Goal: Information Seeking & Learning: Learn about a topic

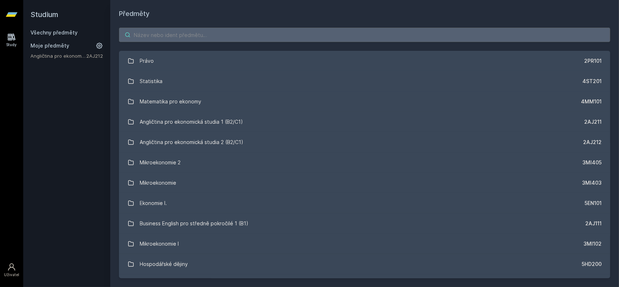
click at [177, 37] on input "search" at bounding box center [364, 35] width 491 height 14
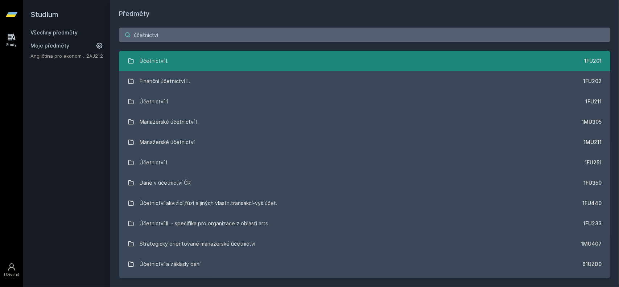
type input "účetnictví"
click at [252, 70] on link "Účetnictví I. 1FU201" at bounding box center [364, 61] width 491 height 20
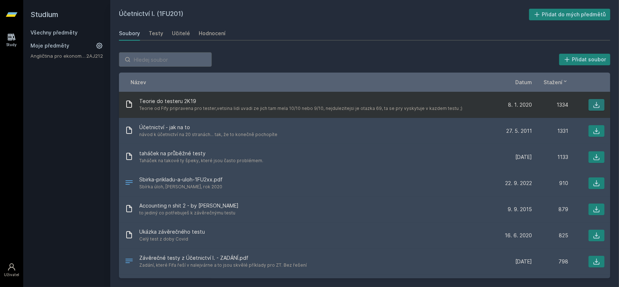
click at [597, 103] on button at bounding box center [596, 105] width 16 height 12
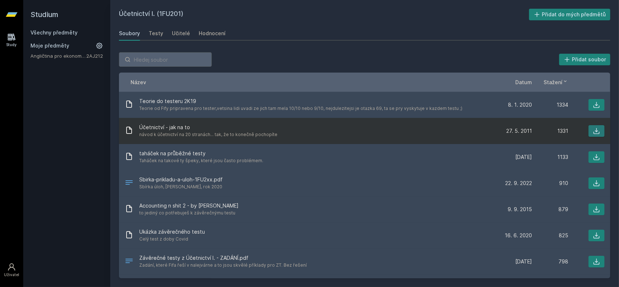
click at [593, 131] on icon at bounding box center [596, 130] width 7 height 7
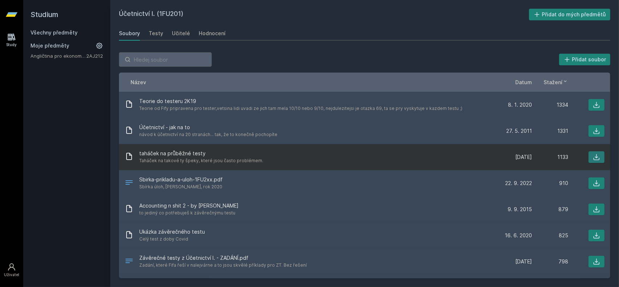
click at [594, 156] on icon at bounding box center [596, 156] width 7 height 7
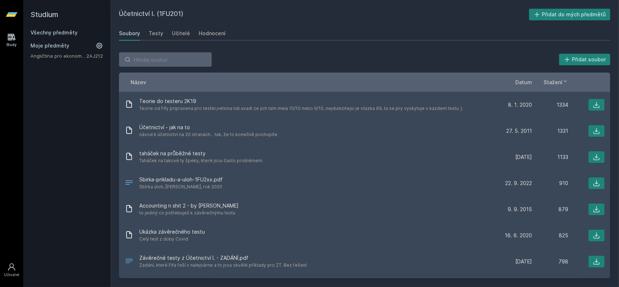
click at [341, 17] on h2 "Účetnictví I. (1FU201)" at bounding box center [324, 15] width 410 height 12
click at [172, 29] on link "Učitelé" at bounding box center [181, 33] width 18 height 14
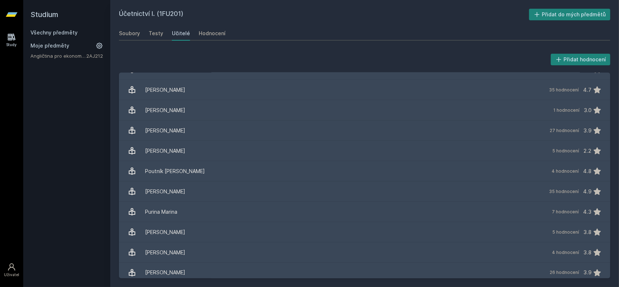
scroll to position [743, 0]
click at [352, 22] on div "Účetnictví I. (1FU201) Přidat do mých předmětů [GEOGRAPHIC_DATA] Testy Učitelé …" at bounding box center [364, 143] width 491 height 269
drag, startPoint x: 581, startPoint y: 0, endPoint x: 410, endPoint y: 33, distance: 174.1
click at [410, 33] on div "Soubory Testy Učitelé Hodnocení" at bounding box center [364, 33] width 491 height 14
click at [131, 34] on div "Soubory" at bounding box center [129, 33] width 21 height 7
